Goal: Task Accomplishment & Management: Complete application form

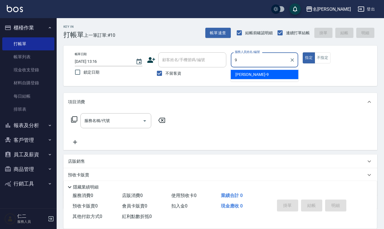
type input "[PERSON_NAME]-9"
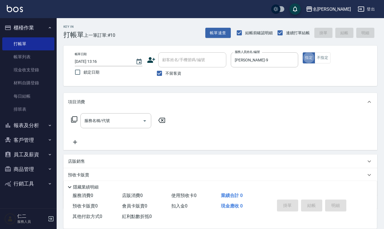
type button "true"
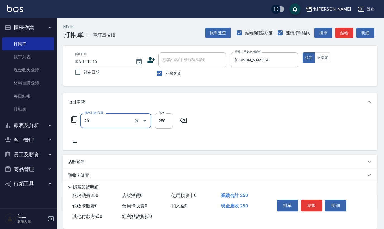
type input "洗髮(201)"
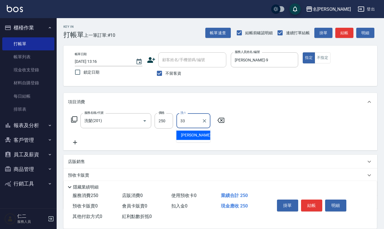
type input "[PERSON_NAME]-33"
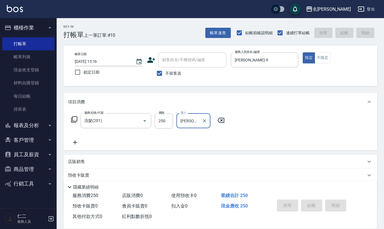
type input "[DATE] 14:49"
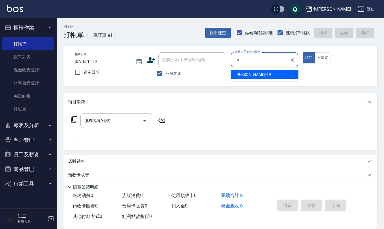
type input "[PERSON_NAME]-19"
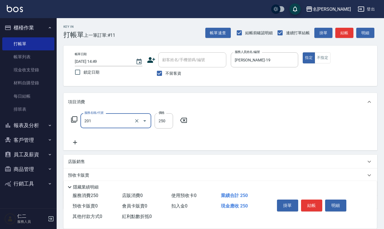
type input "洗髮(201)"
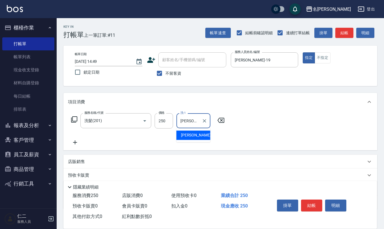
type input "[PERSON_NAME]-33"
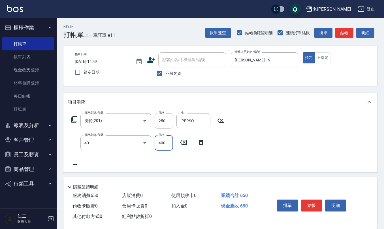
type input "剪髮(401)"
type input "500"
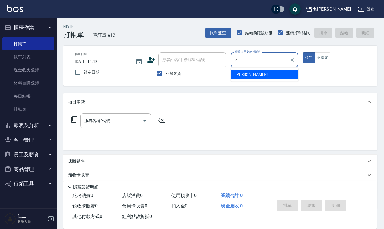
type input "[PERSON_NAME]-2"
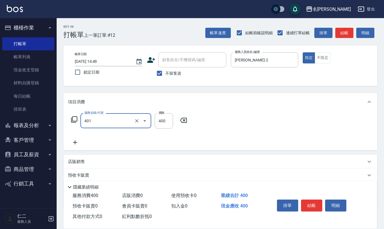
type input "剪髮(401)"
type input "350"
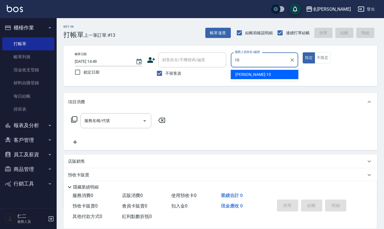
type input "[PERSON_NAME]-10"
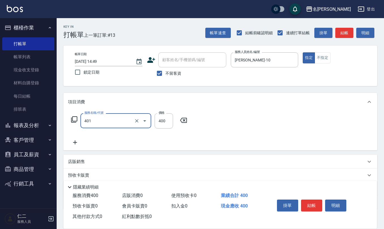
type input "剪髮(401)"
type input "200"
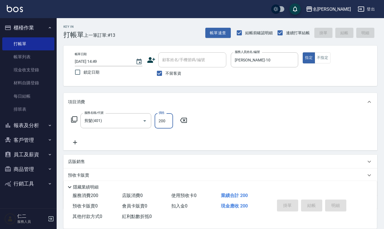
type input "[DATE] 14:50"
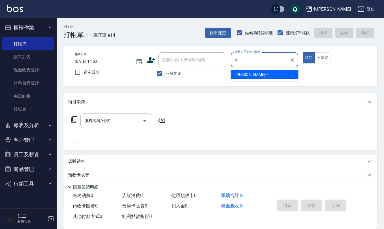
type input "[PERSON_NAME]-4"
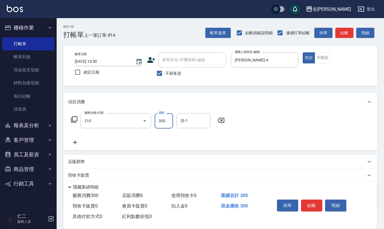
type input "[PERSON_NAME]洗髮精(210)"
type input "[PERSON_NAME]5"
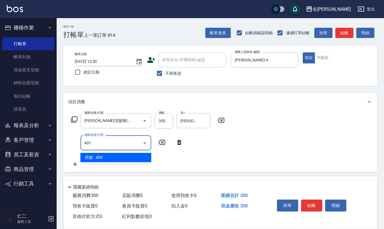
type input "剪髮(401)"
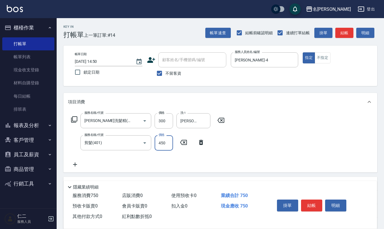
type input "450"
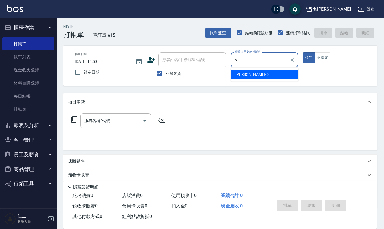
type input "[PERSON_NAME]5"
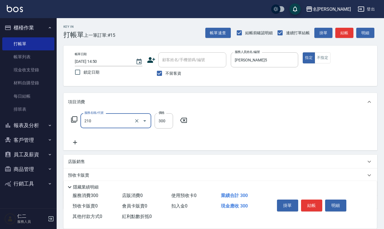
type input "[PERSON_NAME]洗髮精(210)"
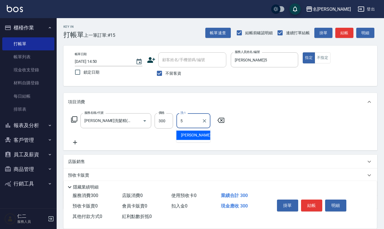
type input "[PERSON_NAME]5"
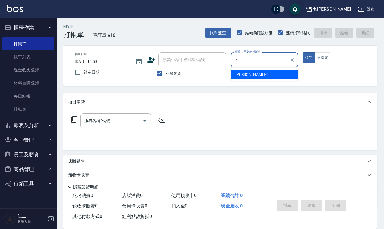
type input "[PERSON_NAME]-2"
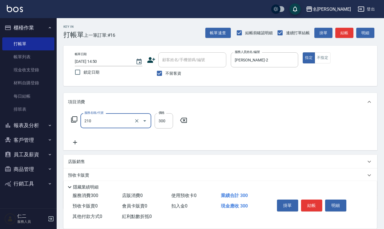
type input "[PERSON_NAME]洗髮精(210)"
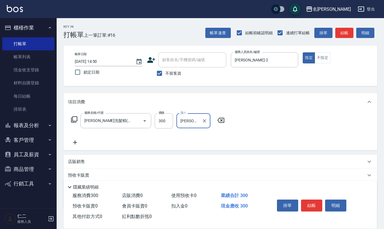
type input "[PERSON_NAME]-21"
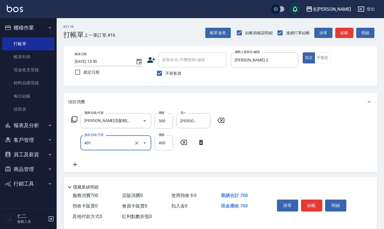
type input "剪髮(401)"
type input "350"
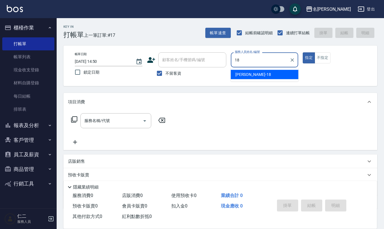
type input "[PERSON_NAME]-18"
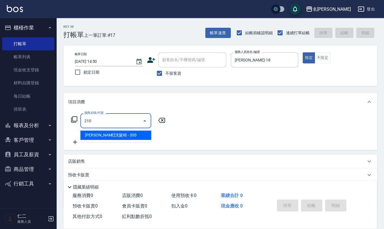
type input "[PERSON_NAME]洗髮精(210)"
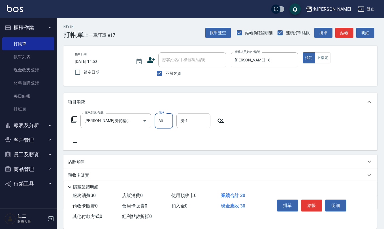
type input "300"
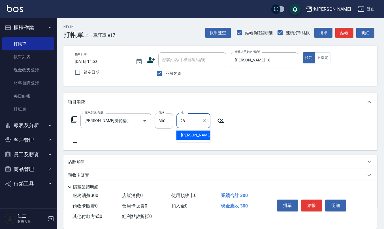
type input "[PERSON_NAME]-28"
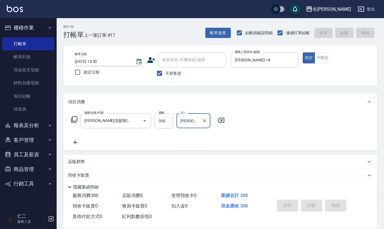
type input "[DATE] 14:51"
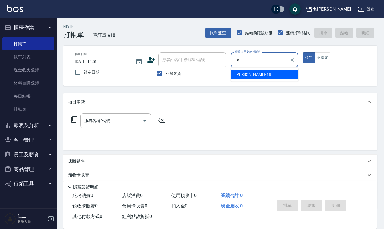
type input "[PERSON_NAME]-18"
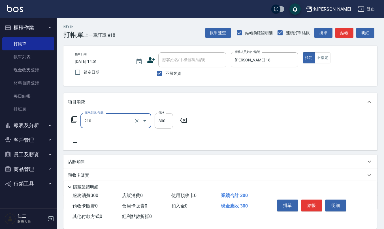
type input "[PERSON_NAME]洗髮精(210)"
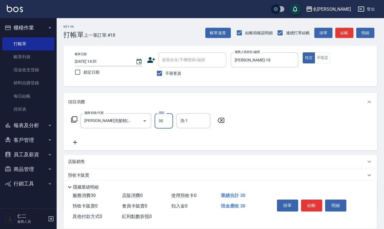
type input "300"
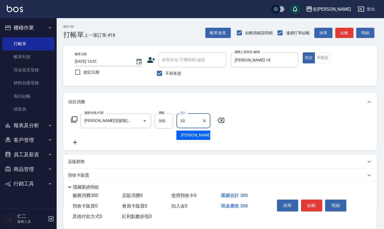
type input "[PERSON_NAME]-33"
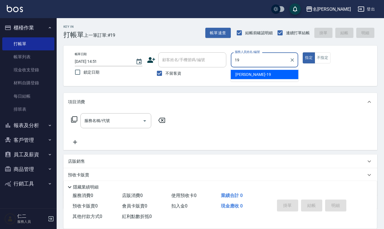
type input "[PERSON_NAME]-19"
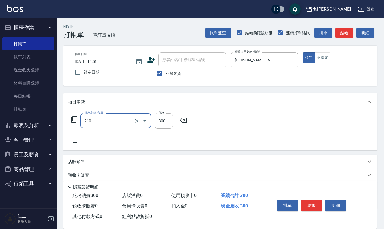
type input "[PERSON_NAME]洗髮精(210)"
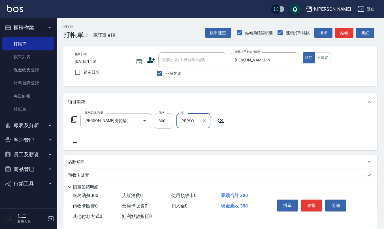
type input "[PERSON_NAME]-33"
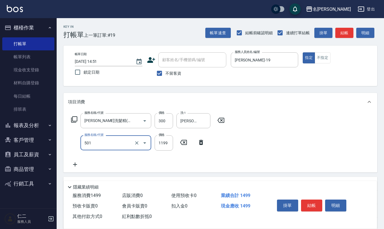
type input "染髮(501)"
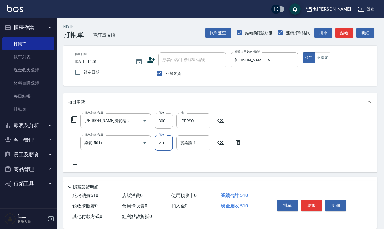
click at [171, 148] on input "210" at bounding box center [164, 142] width 18 height 15
type input "2100"
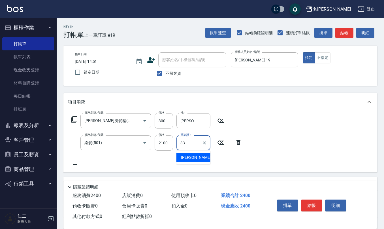
type input "[PERSON_NAME]-33"
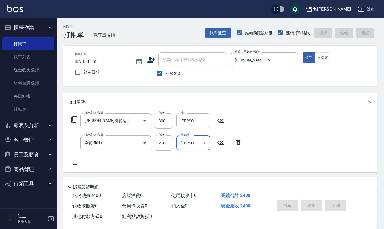
type input "[DATE] 14:52"
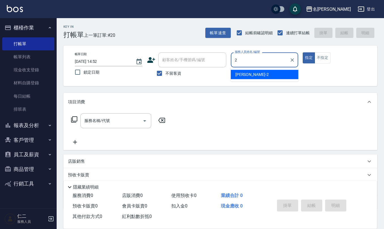
type input "[PERSON_NAME]-2"
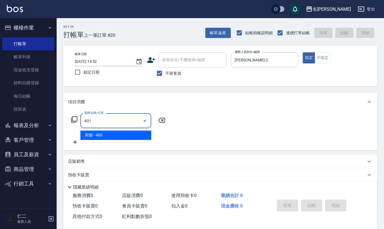
type input "剪髮(401)"
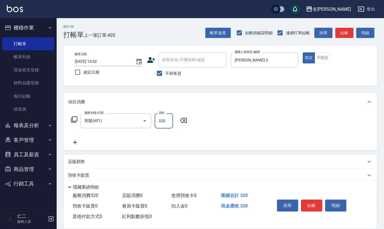
type input "320"
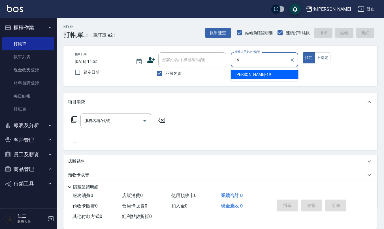
type input "[PERSON_NAME]-19"
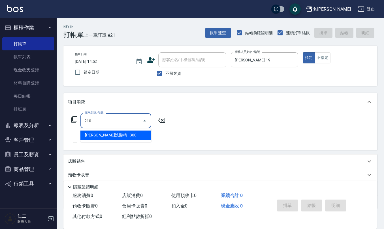
type input "[PERSON_NAME]洗髮精(210)"
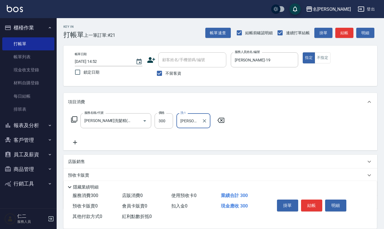
type input "[PERSON_NAME]-20"
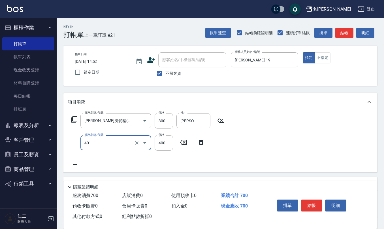
type input "剪髮(401)"
type input "500"
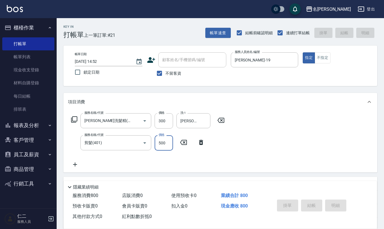
type input "[DATE] 14:53"
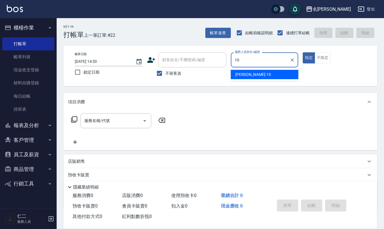
type input "[PERSON_NAME]-10"
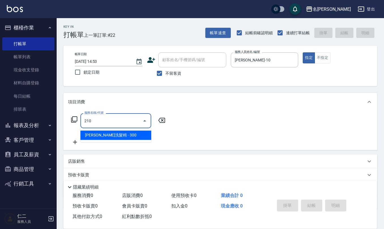
type input "[PERSON_NAME]洗髮精(210)"
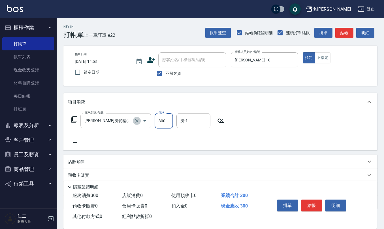
click at [136, 119] on icon "Clear" at bounding box center [137, 121] width 6 height 6
type input "健康洗(206)"
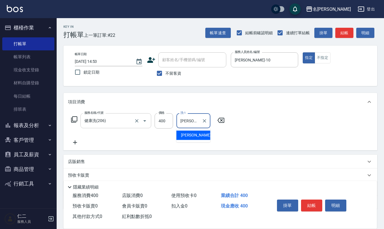
type input "[PERSON_NAME]-21"
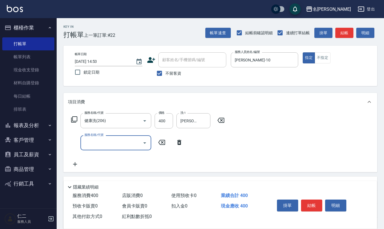
click at [146, 145] on icon "Open" at bounding box center [144, 143] width 7 height 7
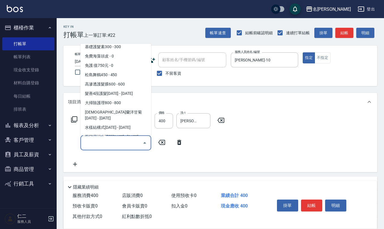
scroll to position [408, 0]
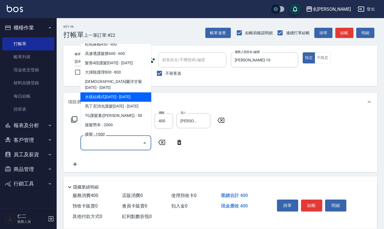
click at [128, 93] on span "水樣結構式[DATE] - [DATE]" at bounding box center [115, 97] width 71 height 9
type input "水樣結構式1200(713)"
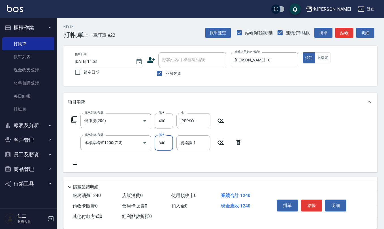
type input "840"
type input "[PERSON_NAME]-21"
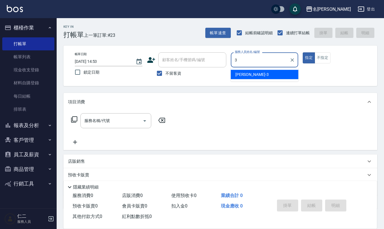
type input "[PERSON_NAME]-3"
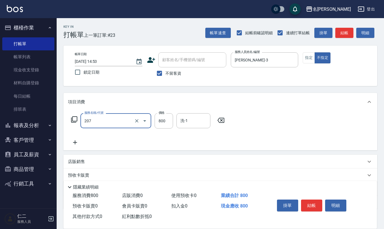
type input "清潔洗(207)"
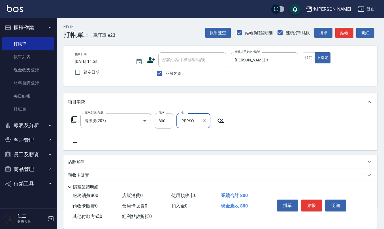
type input "[PERSON_NAME]-20"
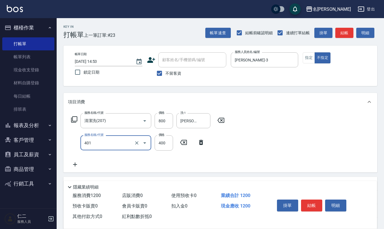
type input "剪髮(401)"
type input "200"
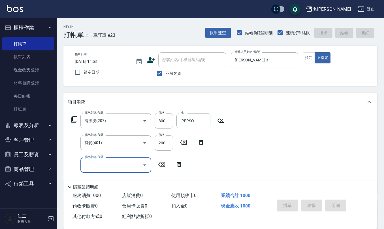
type input "[DATE] 15:17"
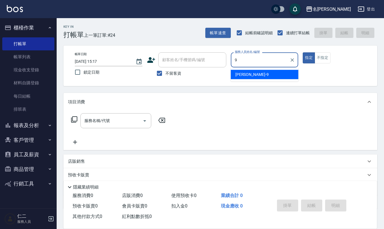
type input "[PERSON_NAME]-9"
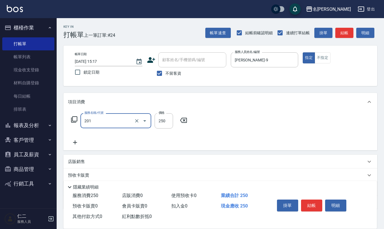
type input "洗髮(201)"
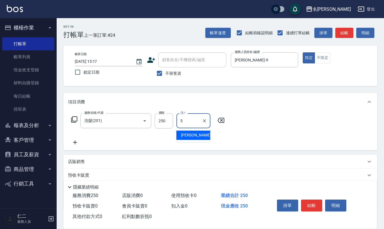
type input "[PERSON_NAME]5"
